Goal: Task Accomplishment & Management: Manage account settings

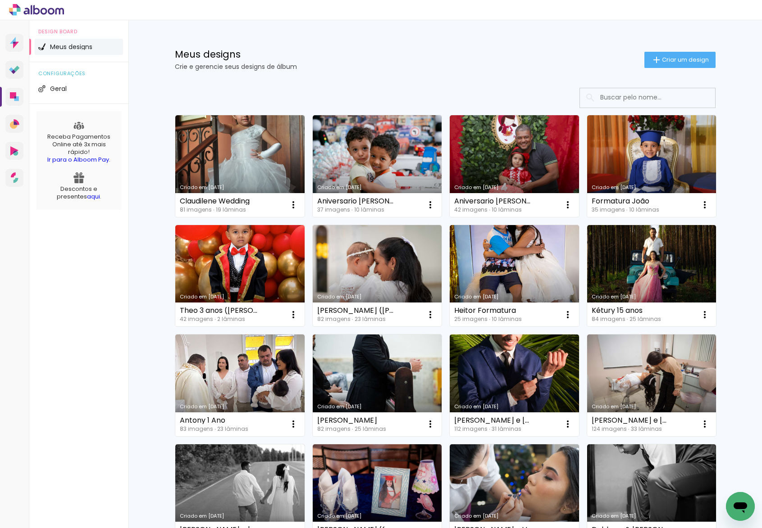
click at [393, 36] on div "Meus designs Crie e gerencie seus designs de álbum Criar um design" at bounding box center [444, 49] width 585 height 59
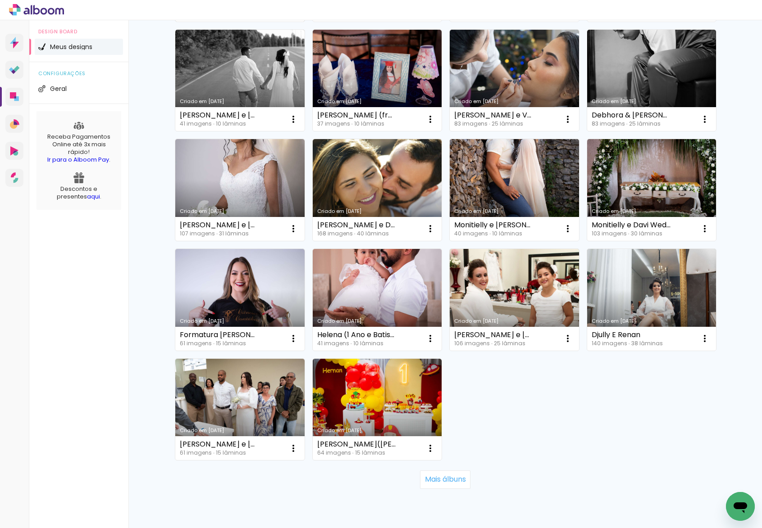
scroll to position [231, 0]
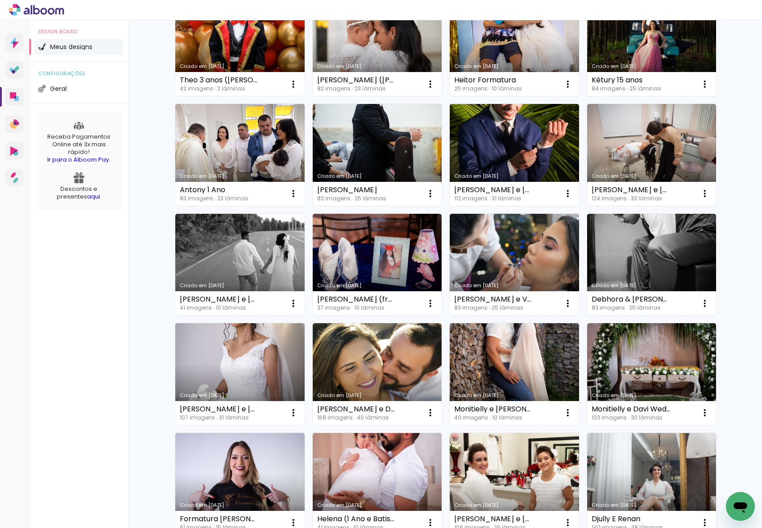
click at [159, 154] on div "Criado em 26/08/25 Claudilene Wedding 81 imagens ∙ 19 lâminas Abrir Fazer uma c…" at bounding box center [444, 297] width 585 height 899
click at [154, 181] on div "Criado em 26/08/25 Claudilene Wedding 81 imagens ∙ 19 lâminas Abrir Fazer uma c…" at bounding box center [444, 297] width 585 height 899
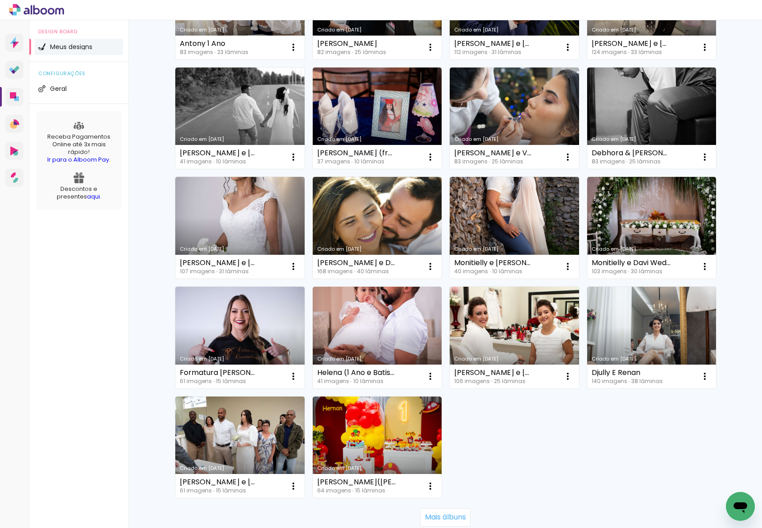
scroll to position [449, 0]
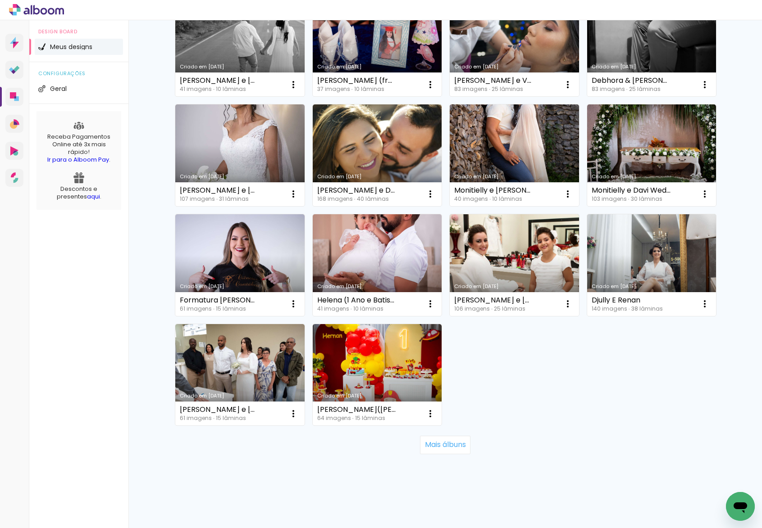
click at [438, 459] on div "Mais álbuns" at bounding box center [445, 445] width 540 height 40
click at [0, 0] on slot "Mais álbuns" at bounding box center [0, 0] width 0 height 0
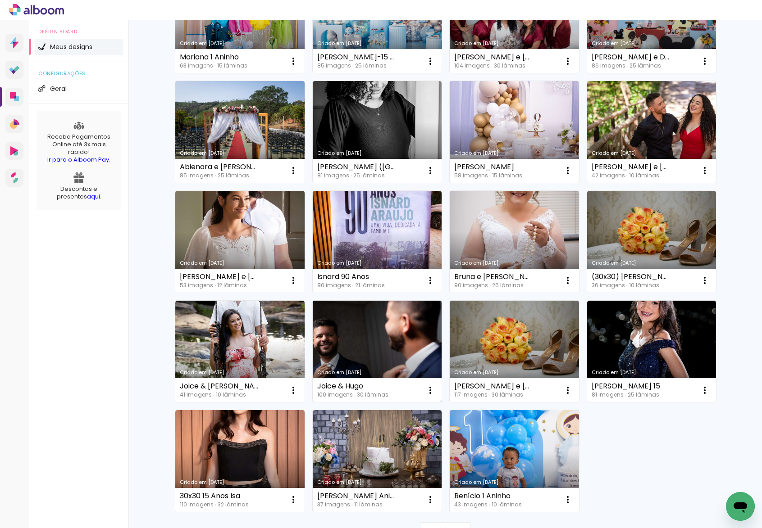
scroll to position [1107, 0]
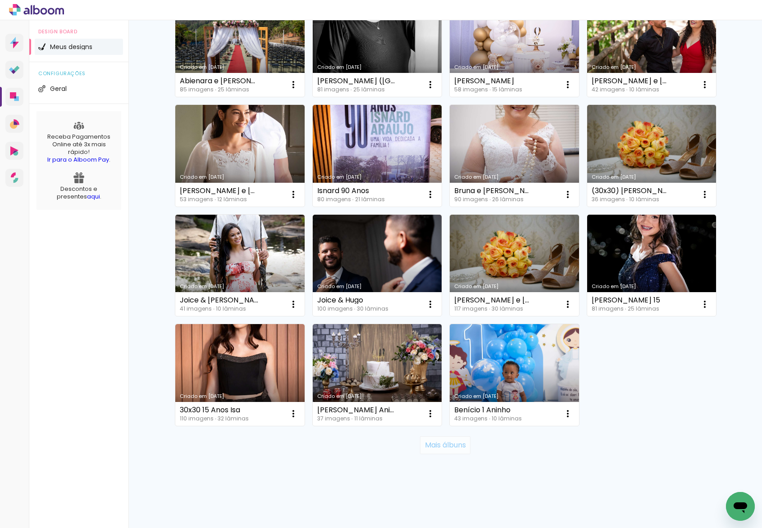
click at [0, 0] on slot "Mais álbuns" at bounding box center [0, 0] width 0 height 0
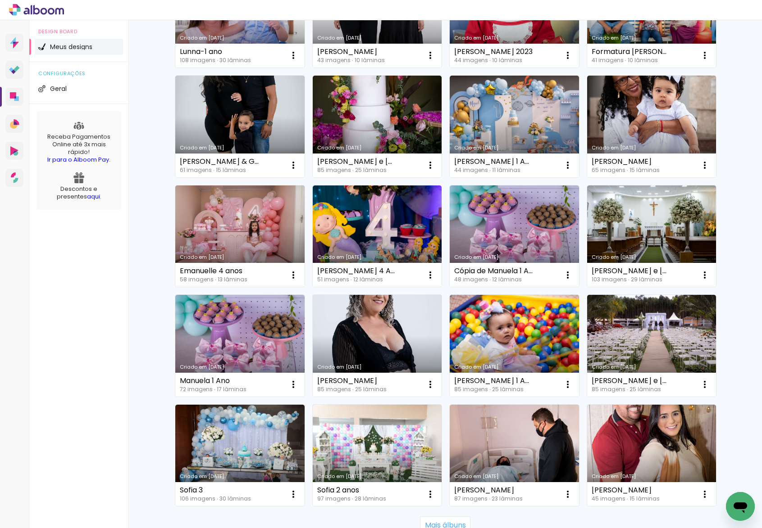
scroll to position [1766, 0]
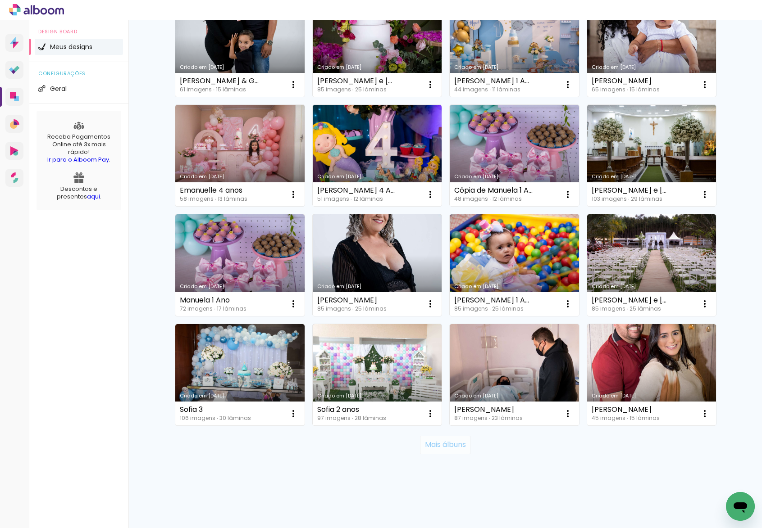
click at [454, 451] on paper-button "Mais álbuns" at bounding box center [445, 445] width 50 height 18
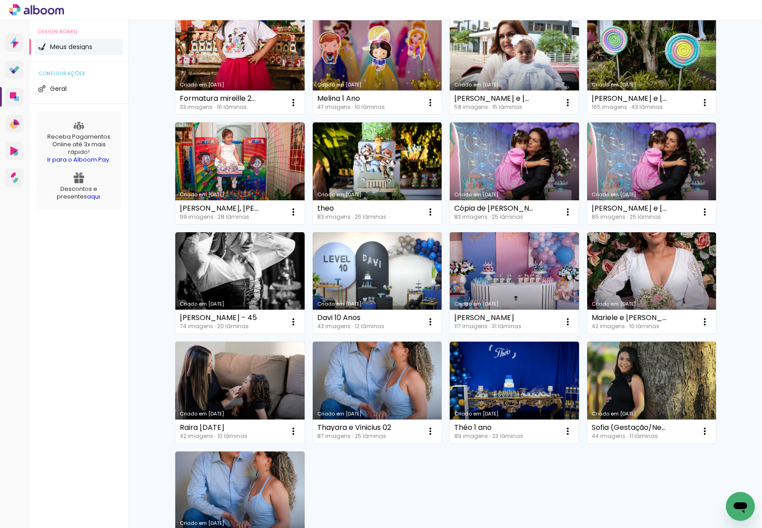
scroll to position [2534, 0]
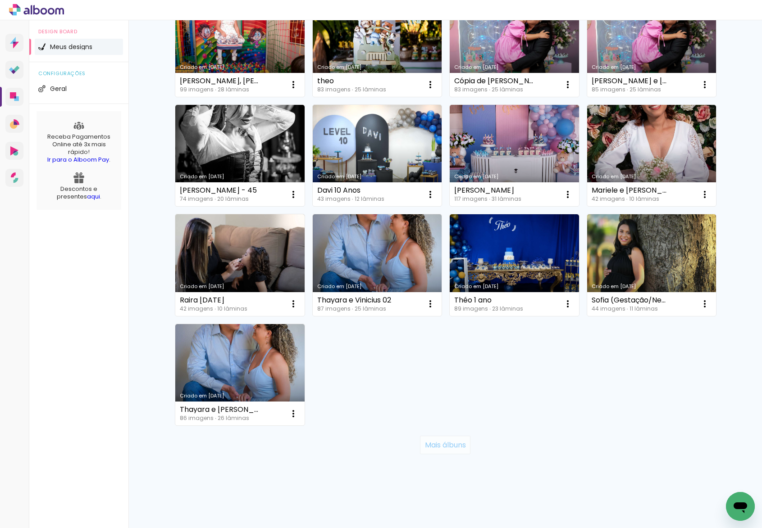
click at [0, 0] on slot "Mais álbuns" at bounding box center [0, 0] width 0 height 0
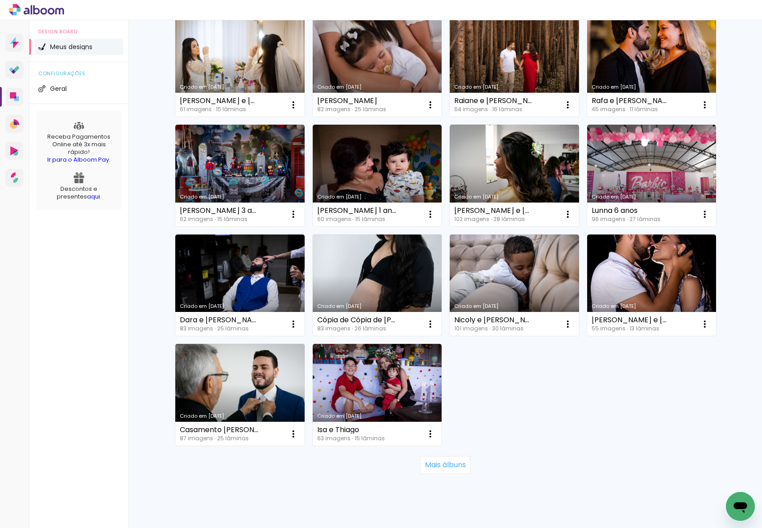
scroll to position [3192, 0]
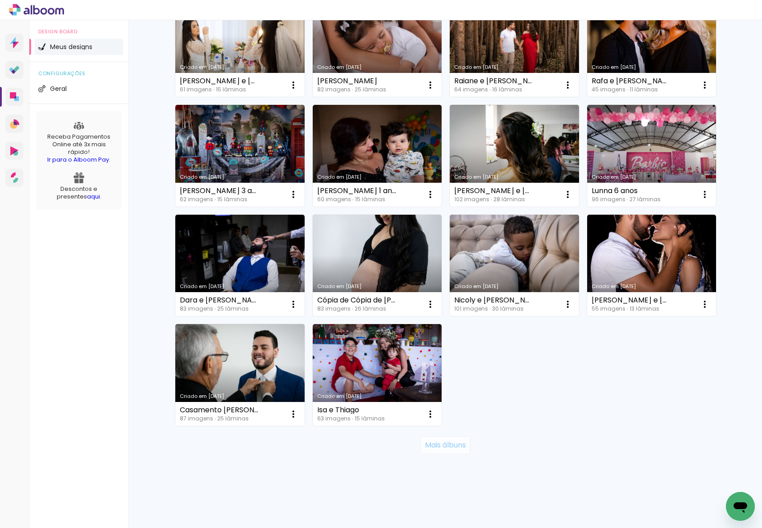
click at [427, 437] on paper-button "Mais álbuns" at bounding box center [445, 445] width 50 height 18
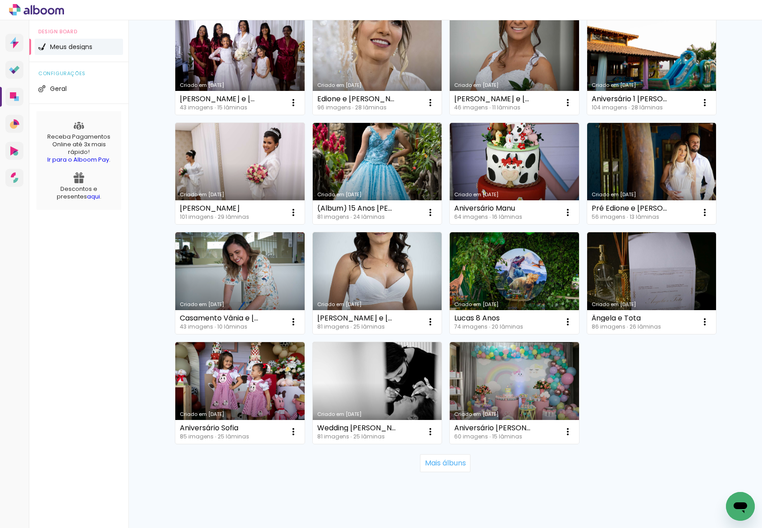
scroll to position [3834, 0]
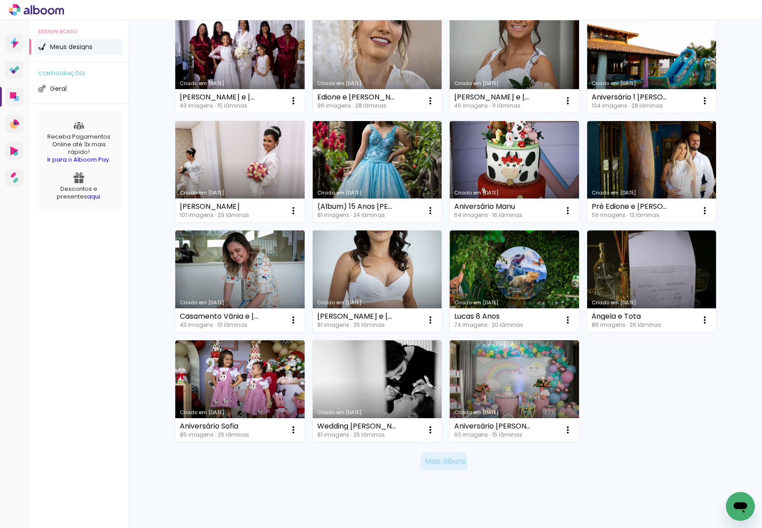
click at [0, 0] on slot "Mais álbuns" at bounding box center [0, 0] width 0 height 0
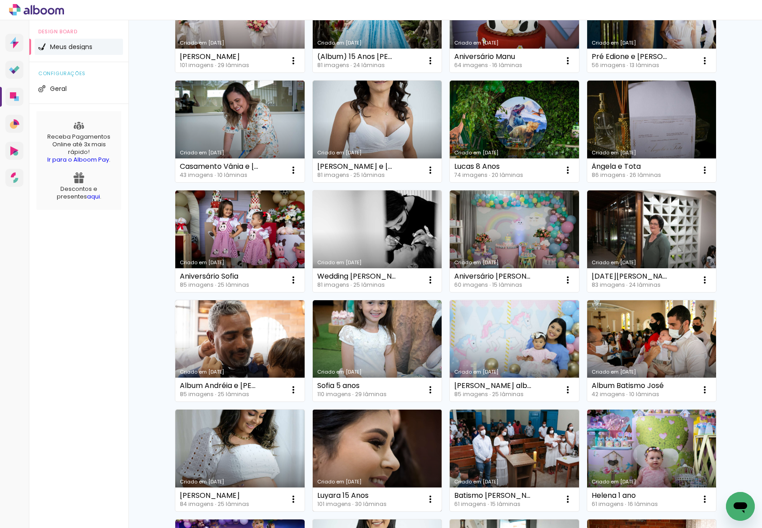
scroll to position [4508, 0]
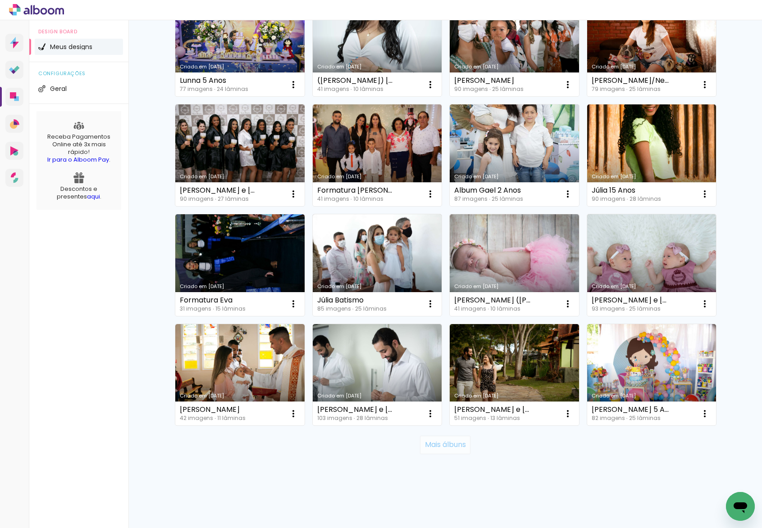
click at [455, 454] on paper-button "Mais álbuns" at bounding box center [445, 445] width 50 height 18
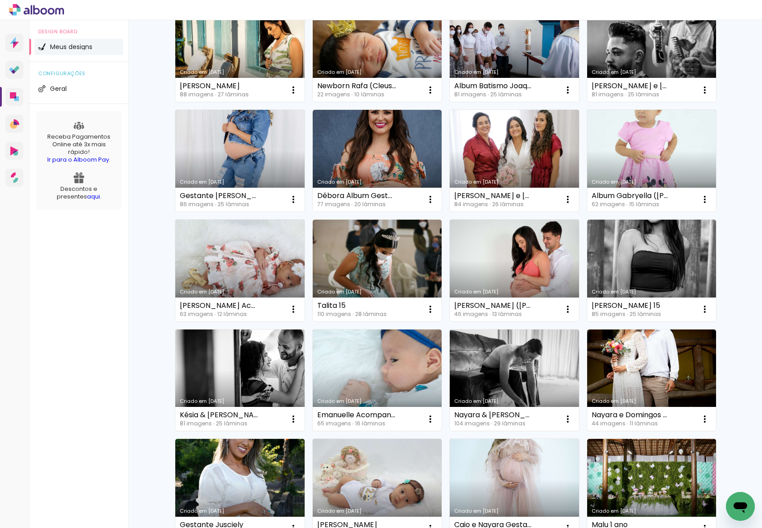
scroll to position [5276, 0]
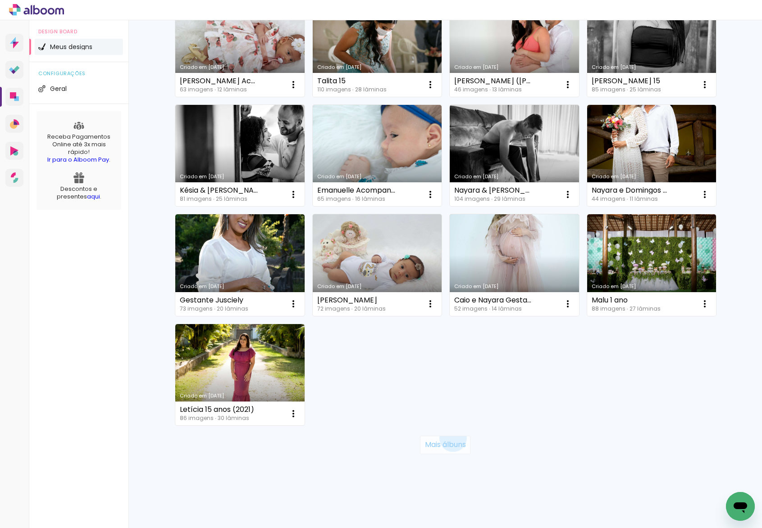
click at [449, 438] on paper-button "Mais álbuns" at bounding box center [445, 445] width 50 height 18
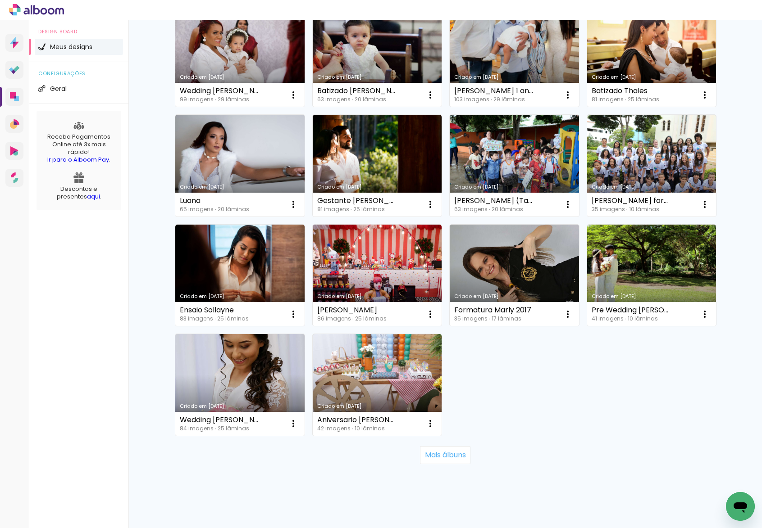
scroll to position [5934, 0]
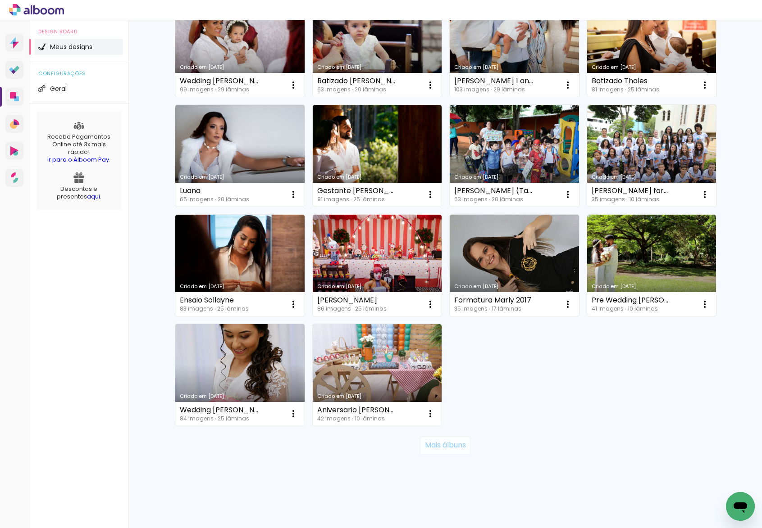
click at [0, 0] on slot "Mais álbuns" at bounding box center [0, 0] width 0 height 0
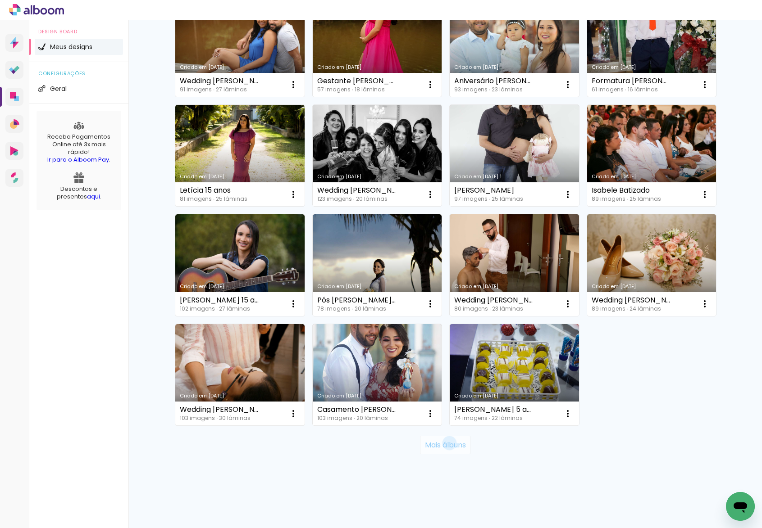
click at [0, 0] on slot "Mais álbuns" at bounding box center [0, 0] width 0 height 0
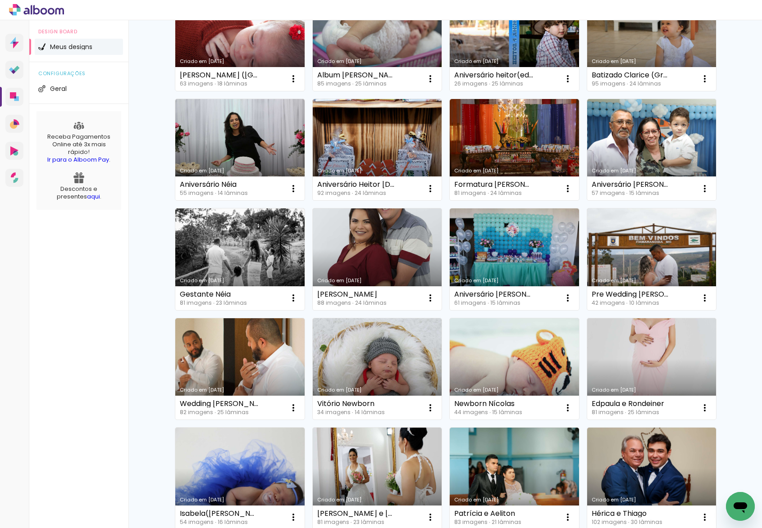
scroll to position [7251, 0]
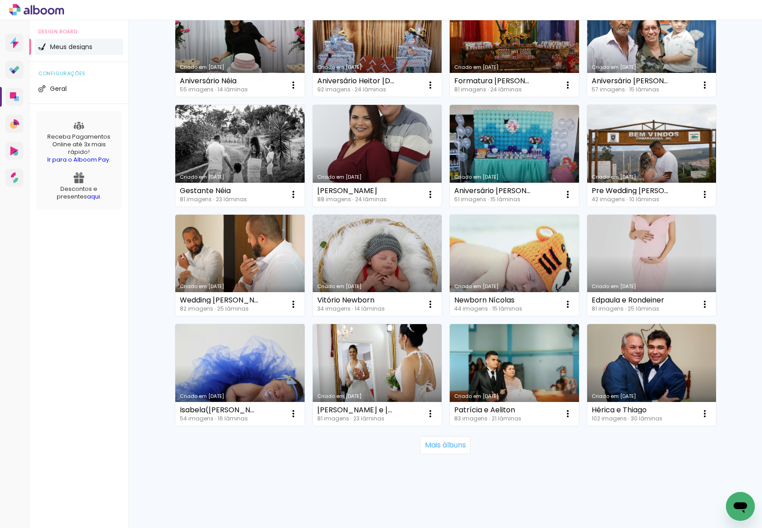
click at [0, 0] on slot "Mais álbuns" at bounding box center [0, 0] width 0 height 0
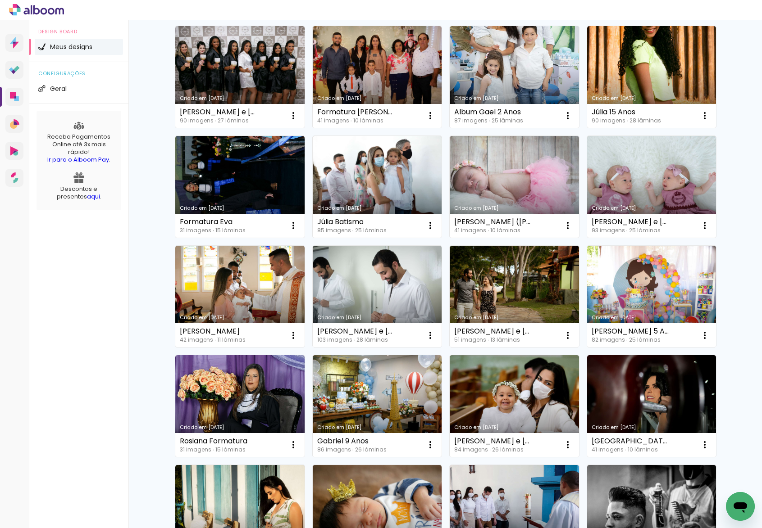
scroll to position [4564, 0]
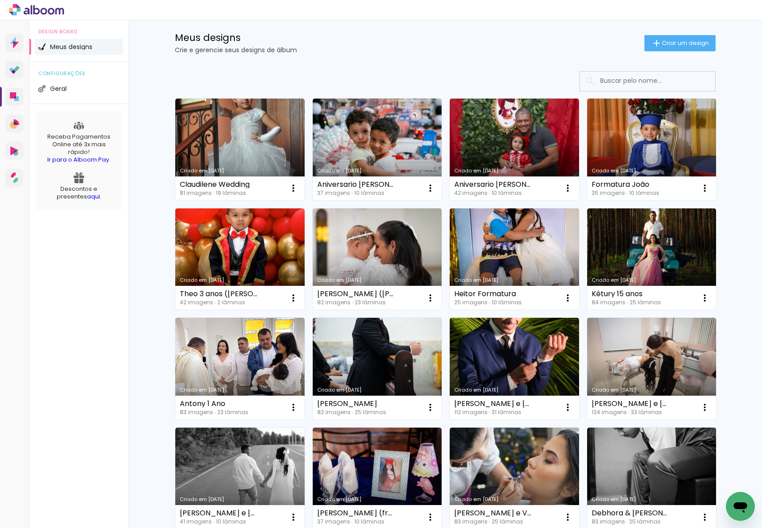
scroll to position [0, 0]
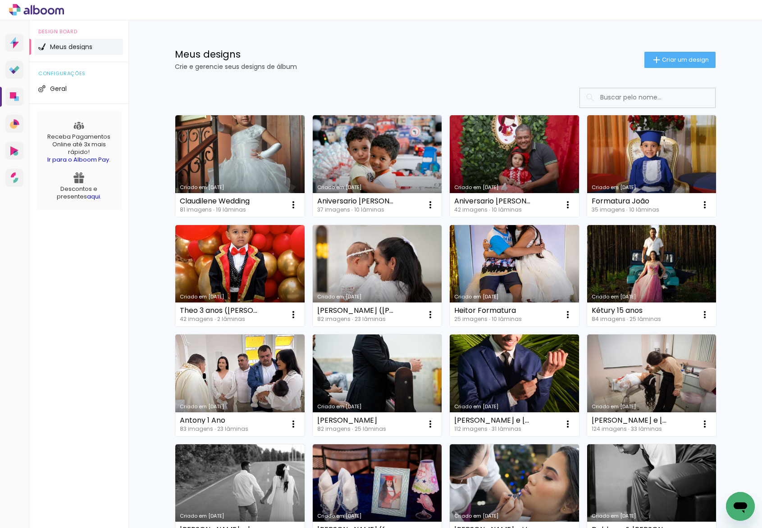
drag, startPoint x: 169, startPoint y: 51, endPoint x: 297, endPoint y: 72, distance: 129.1
click at [297, 72] on div "Meus designs Crie e gerencie seus designs de álbum Criar um design" at bounding box center [444, 49] width 585 height 59
click at [314, 64] on p "Crie e gerencie seus designs de álbum" at bounding box center [409, 66] width 469 height 6
drag, startPoint x: 171, startPoint y: 51, endPoint x: 295, endPoint y: 64, distance: 124.0
click at [295, 64] on div "Meus designs Crie e gerencie seus designs de álbum" at bounding box center [409, 60] width 469 height 20
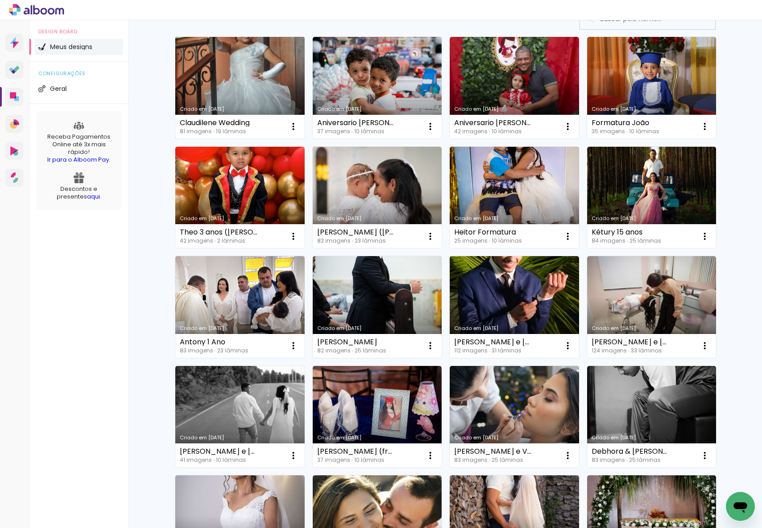
scroll to position [84, 0]
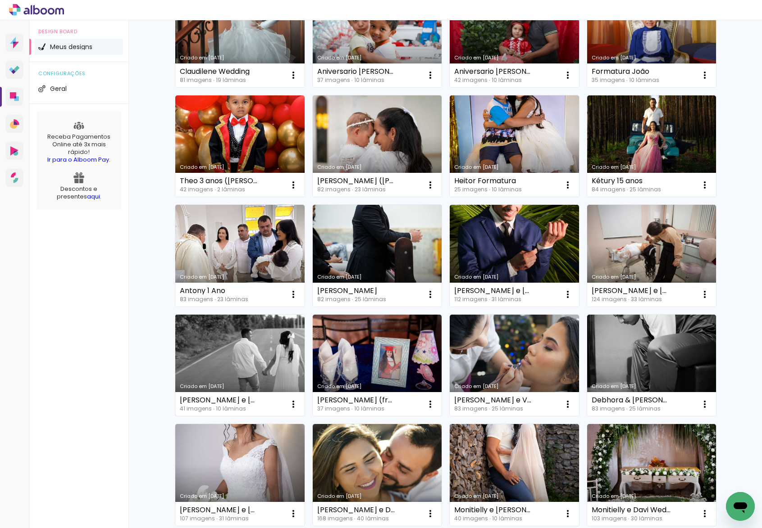
scroll to position [0, 0]
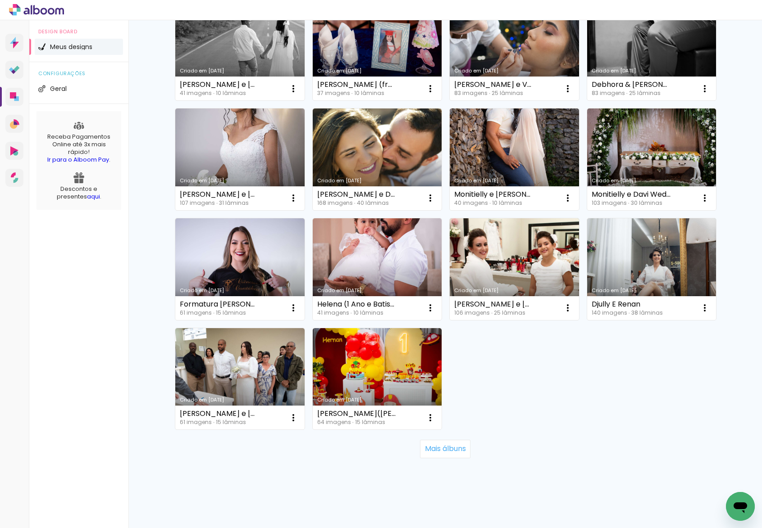
scroll to position [449, 0]
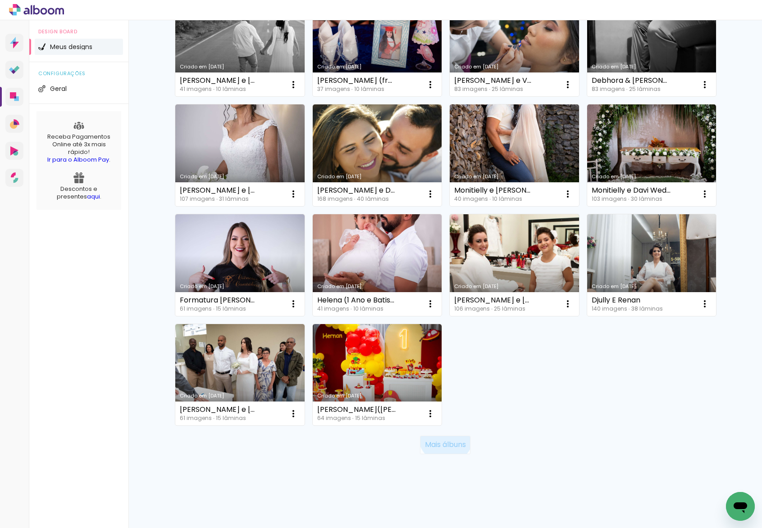
click at [441, 436] on paper-button "Mais álbuns" at bounding box center [445, 445] width 50 height 18
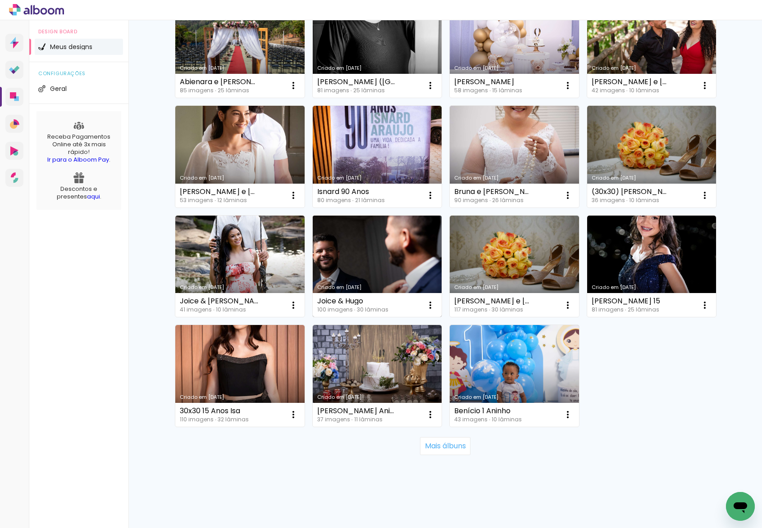
scroll to position [1107, 0]
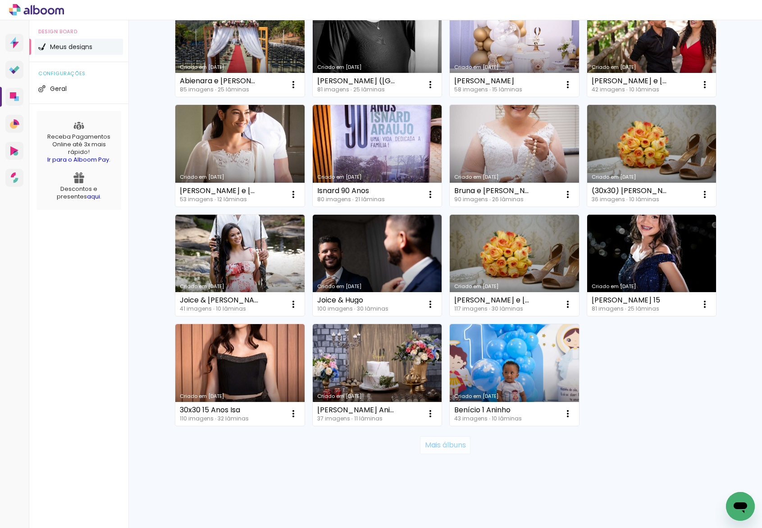
click at [0, 0] on slot "Mais álbuns" at bounding box center [0, 0] width 0 height 0
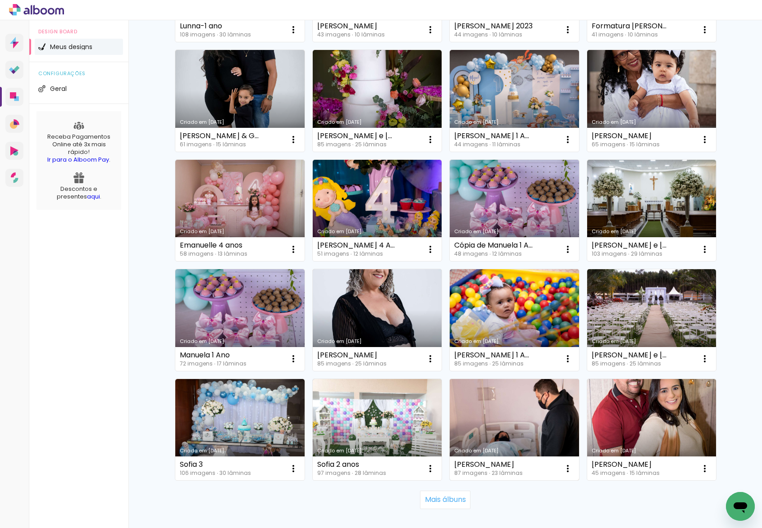
scroll to position [1766, 0]
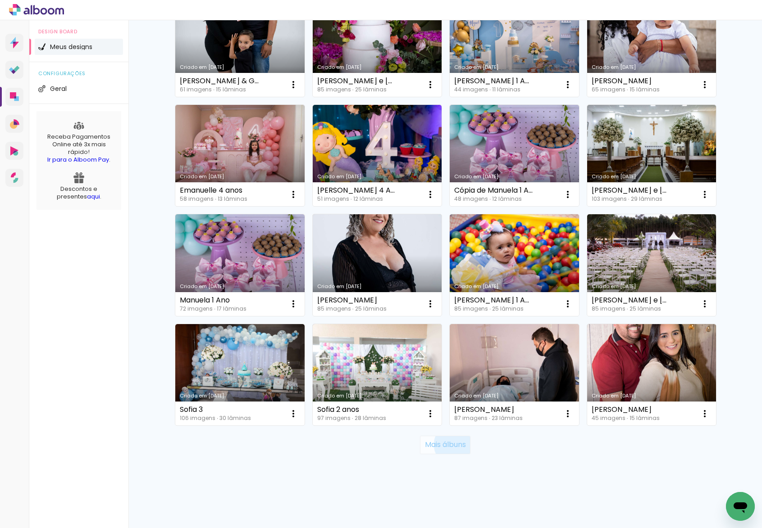
click at [0, 0] on slot "Mais álbuns" at bounding box center [0, 0] width 0 height 0
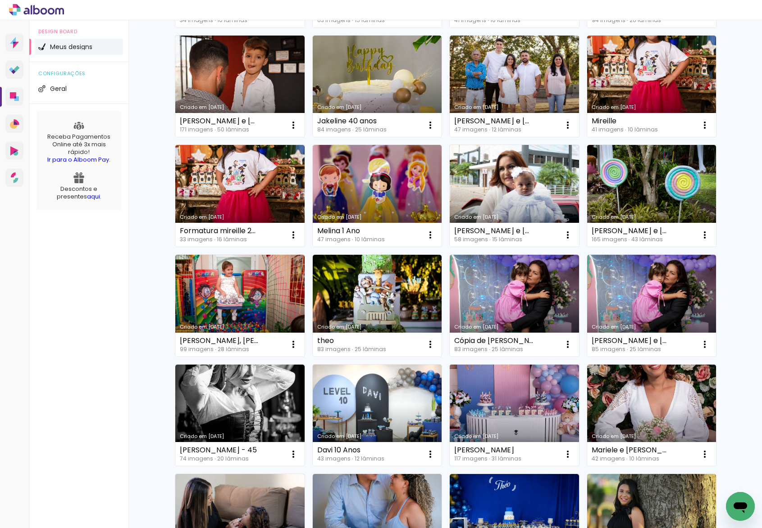
scroll to position [2279, 0]
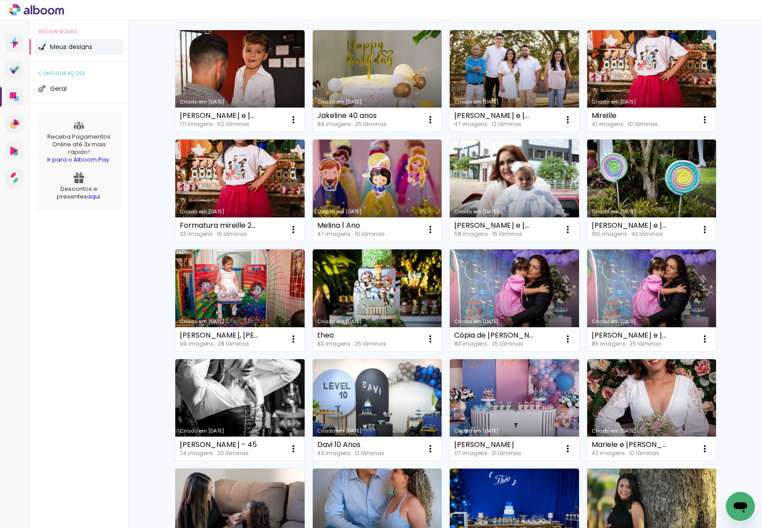
click at [288, 408] on link "Criado em [DATE]" at bounding box center [239, 410] width 129 height 102
